Goal: Information Seeking & Learning: Learn about a topic

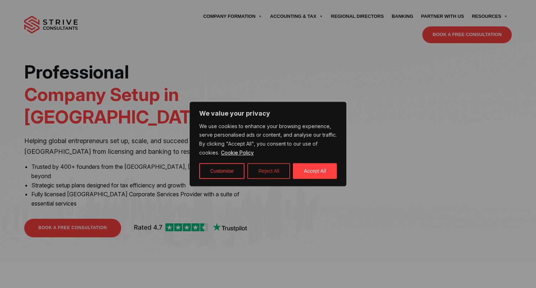
click at [277, 171] on button "Reject All" at bounding box center [268, 171] width 43 height 16
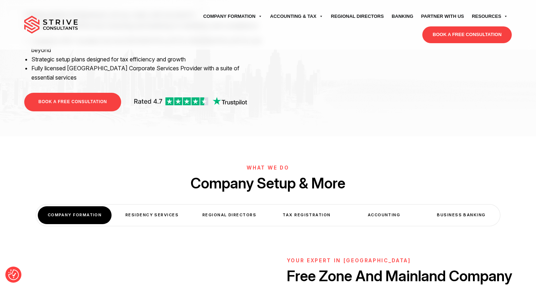
scroll to position [216, 0]
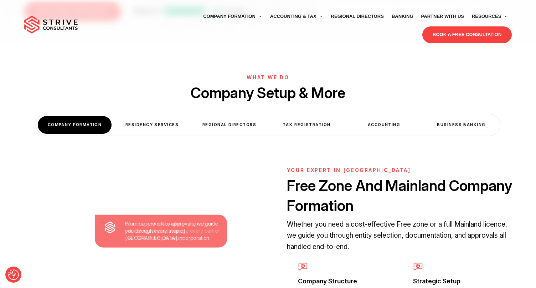
click at [159, 116] on div "Residency Services" at bounding box center [152, 124] width 74 height 17
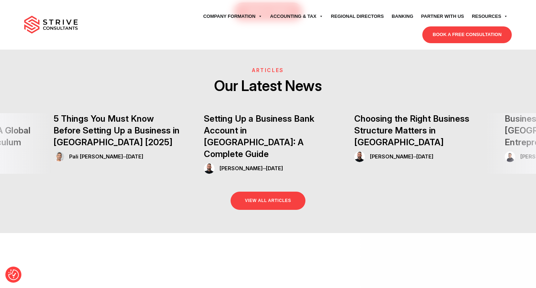
scroll to position [1516, 0]
